Goal: Information Seeking & Learning: Learn about a topic

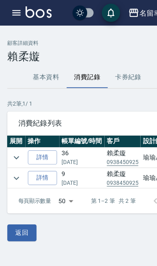
click at [9, 7] on button "button" at bounding box center [14, 11] width 16 height 16
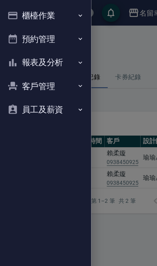
click at [14, 16] on icon "button" at bounding box center [11, 13] width 8 height 6
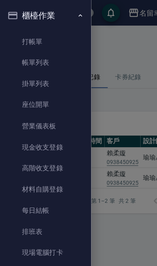
click at [14, 16] on icon "button" at bounding box center [11, 13] width 8 height 6
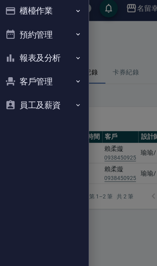
click at [23, 50] on button "報表及分析" at bounding box center [40, 54] width 74 height 21
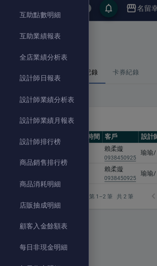
scroll to position [135, 0]
click at [14, 128] on link "設計師排行榜" at bounding box center [40, 128] width 74 height 18
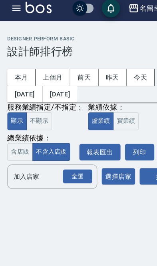
click at [43, 69] on button "上個月" at bounding box center [46, 72] width 30 height 15
click at [75, 160] on div "全選" at bounding box center [68, 159] width 26 height 12
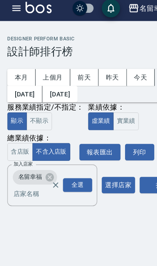
click at [131, 166] on button "搜尋" at bounding box center [143, 166] width 40 height 15
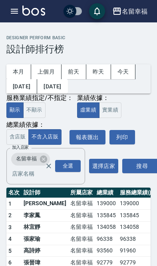
click at [106, 107] on button "實業績" at bounding box center [110, 111] width 22 height 16
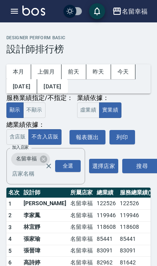
click at [26, 90] on button "[DATE]" at bounding box center [21, 86] width 31 height 15
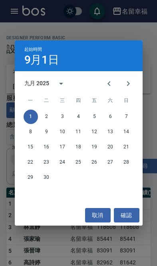
click at [110, 85] on icon "Previous month" at bounding box center [109, 83] width 3 height 5
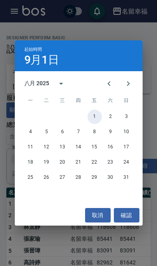
click at [94, 110] on button "1" at bounding box center [95, 117] width 14 height 14
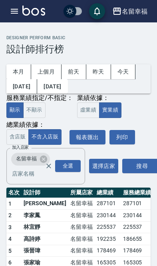
click at [67, 83] on button "[DATE]" at bounding box center [52, 86] width 30 height 15
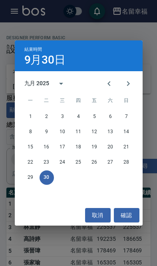
click at [110, 82] on icon "Previous month" at bounding box center [109, 83] width 3 height 5
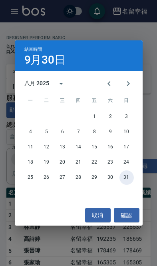
click at [127, 178] on button "31" at bounding box center [127, 178] width 14 height 14
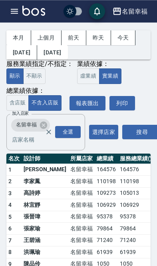
scroll to position [34, 0]
click at [42, 38] on button "上個月" at bounding box center [46, 37] width 30 height 15
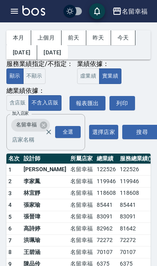
click at [12, 17] on button "button" at bounding box center [14, 11] width 16 height 16
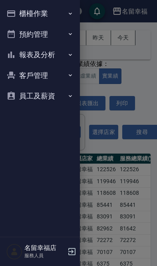
click at [11, 14] on icon "button" at bounding box center [11, 14] width 10 height 10
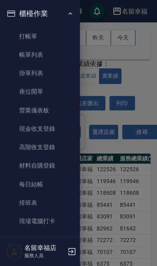
click at [16, 40] on link "打帳單" at bounding box center [40, 36] width 74 height 18
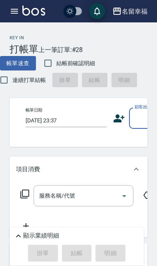
scroll to position [34, 0]
